Goal: Information Seeking & Learning: Learn about a topic

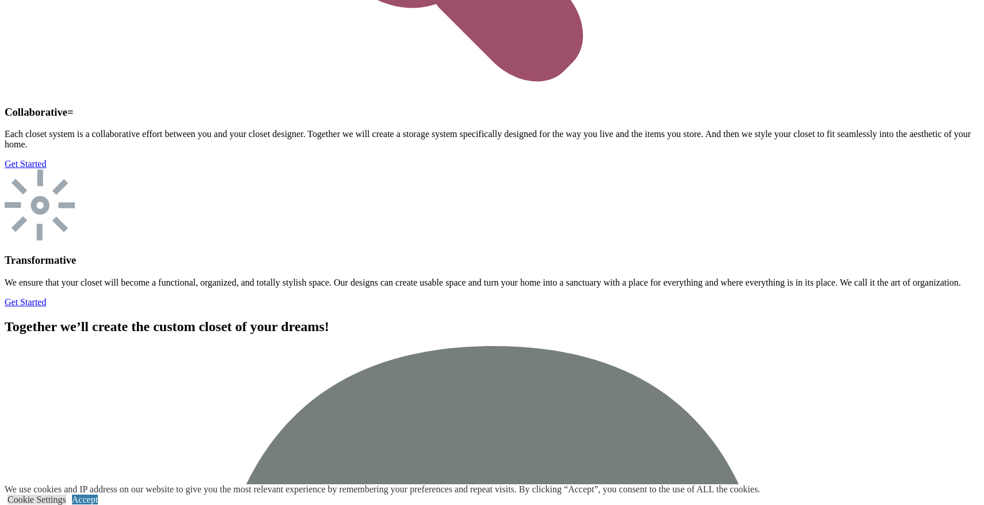
scroll to position [3861, 0]
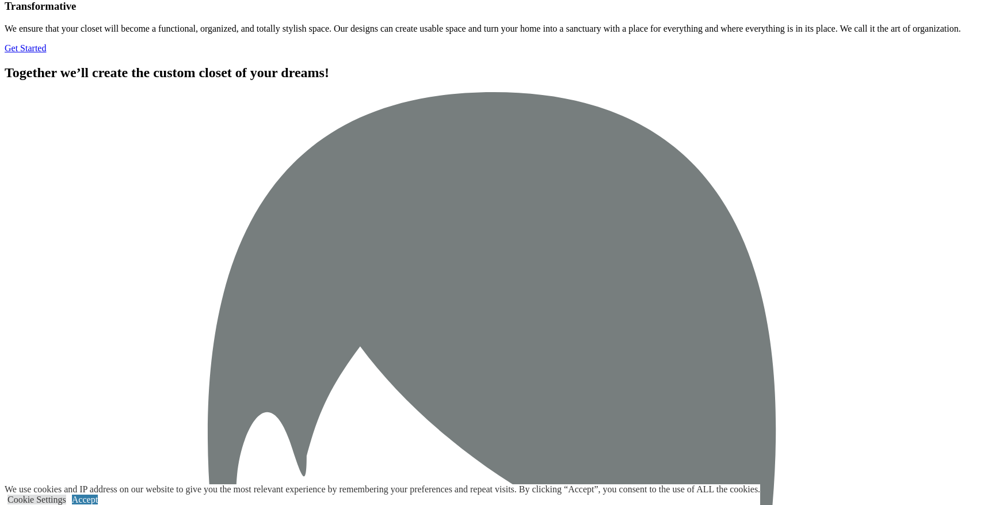
scroll to position [3822, 0]
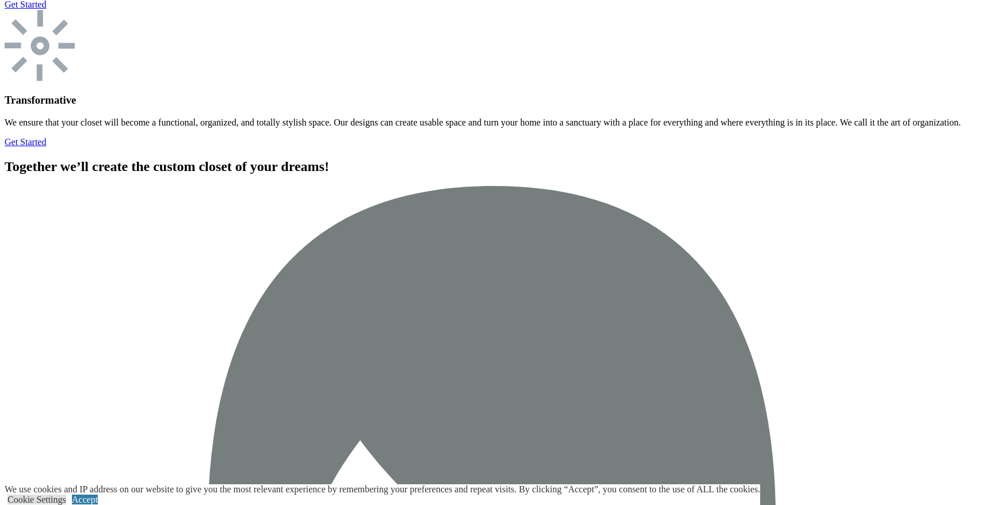
scroll to position [3706, 0]
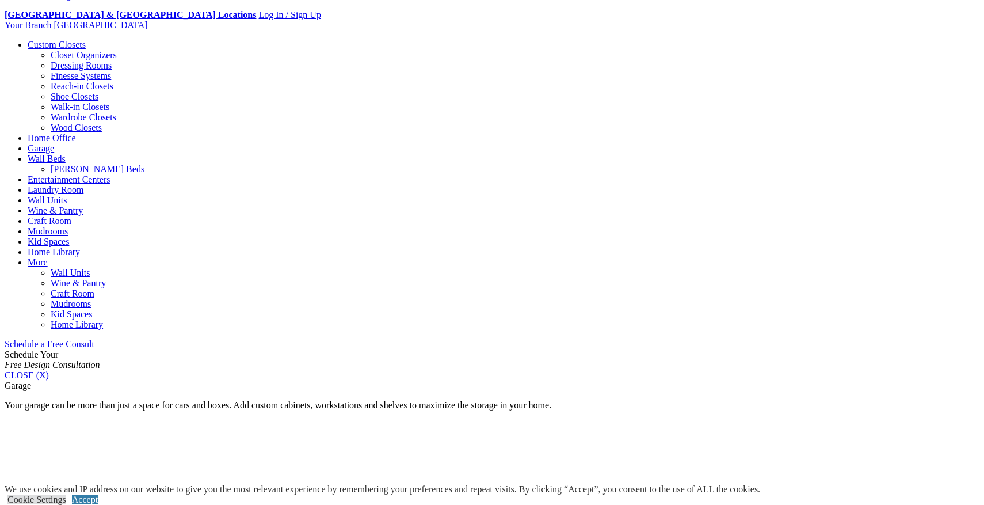
scroll to position [435, 0]
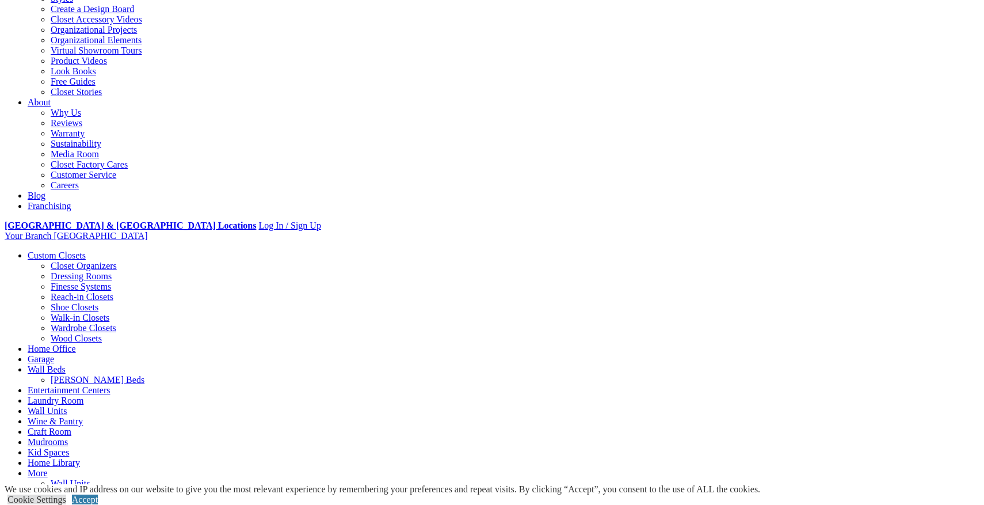
scroll to position [243, 0]
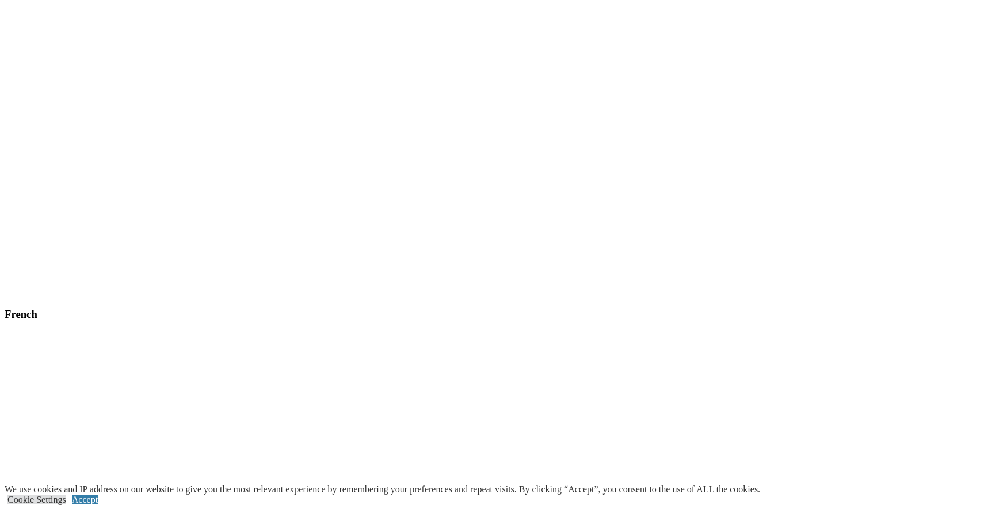
scroll to position [2132, 0]
